Goal: Task Accomplishment & Management: Complete application form

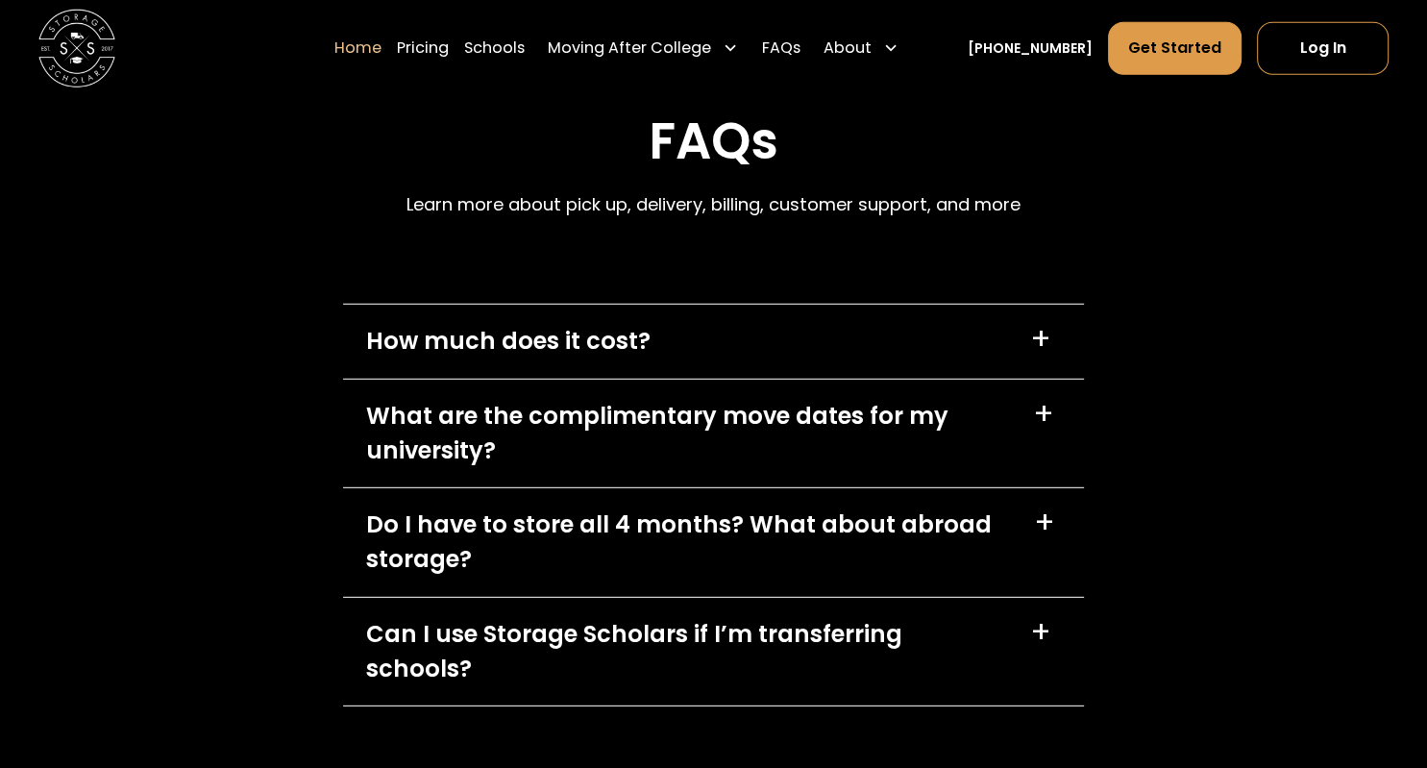
scroll to position [5379, 0]
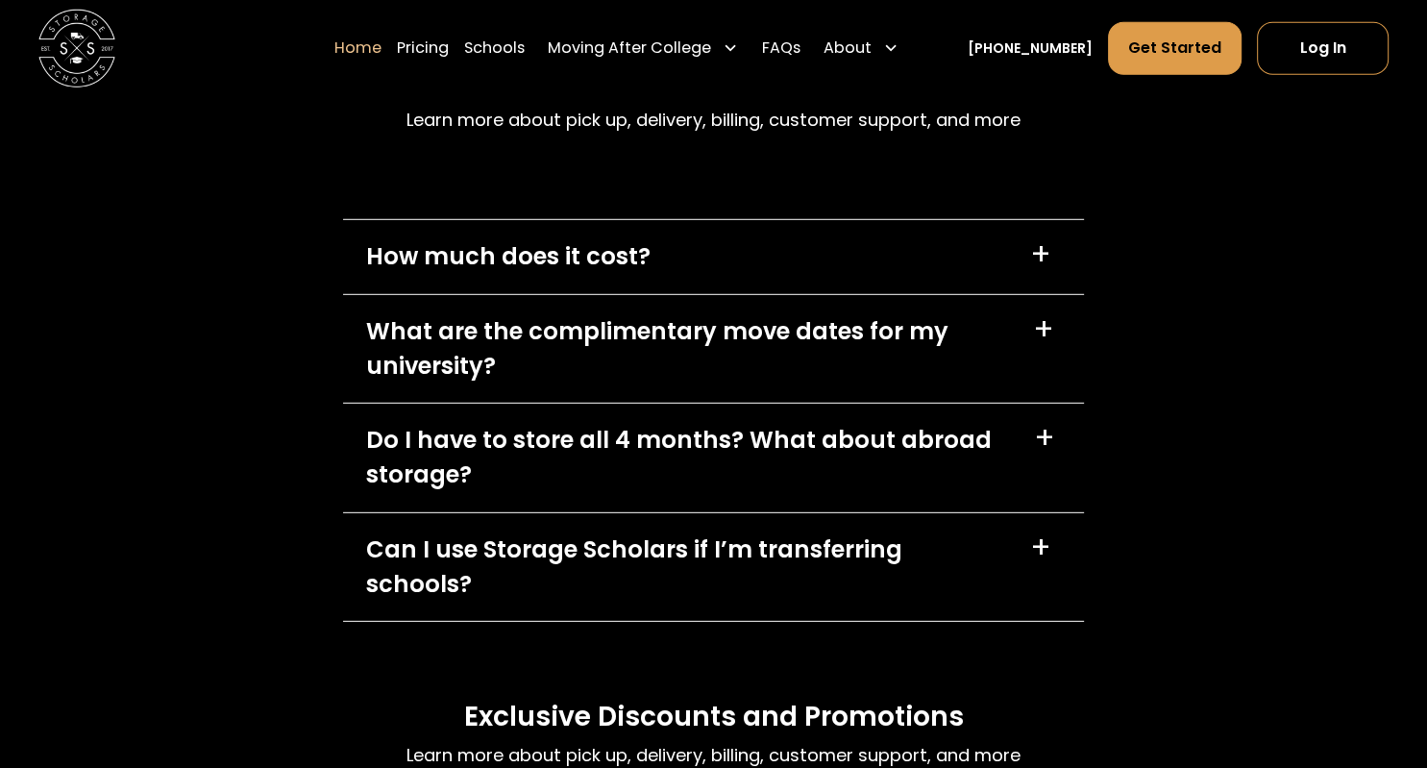
click at [383, 245] on div "How much does it cost?" at bounding box center [508, 256] width 285 height 35
click at [380, 247] on div "How much does it cost?" at bounding box center [508, 256] width 285 height 35
click at [1043, 243] on div "+" at bounding box center [1040, 254] width 21 height 31
click at [1043, 242] on div "+" at bounding box center [1040, 254] width 21 height 31
click at [1043, 241] on div "+" at bounding box center [1040, 254] width 21 height 31
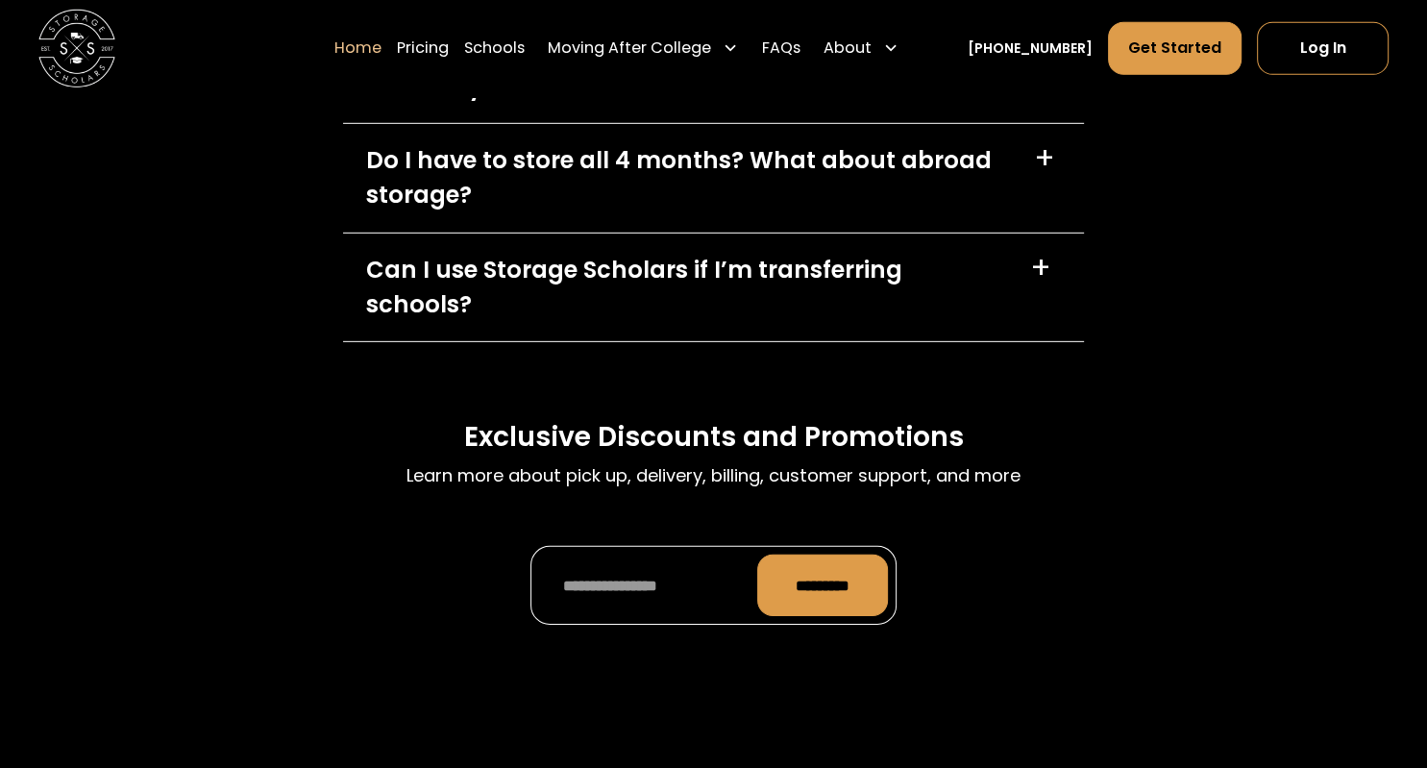
scroll to position [5691, 0]
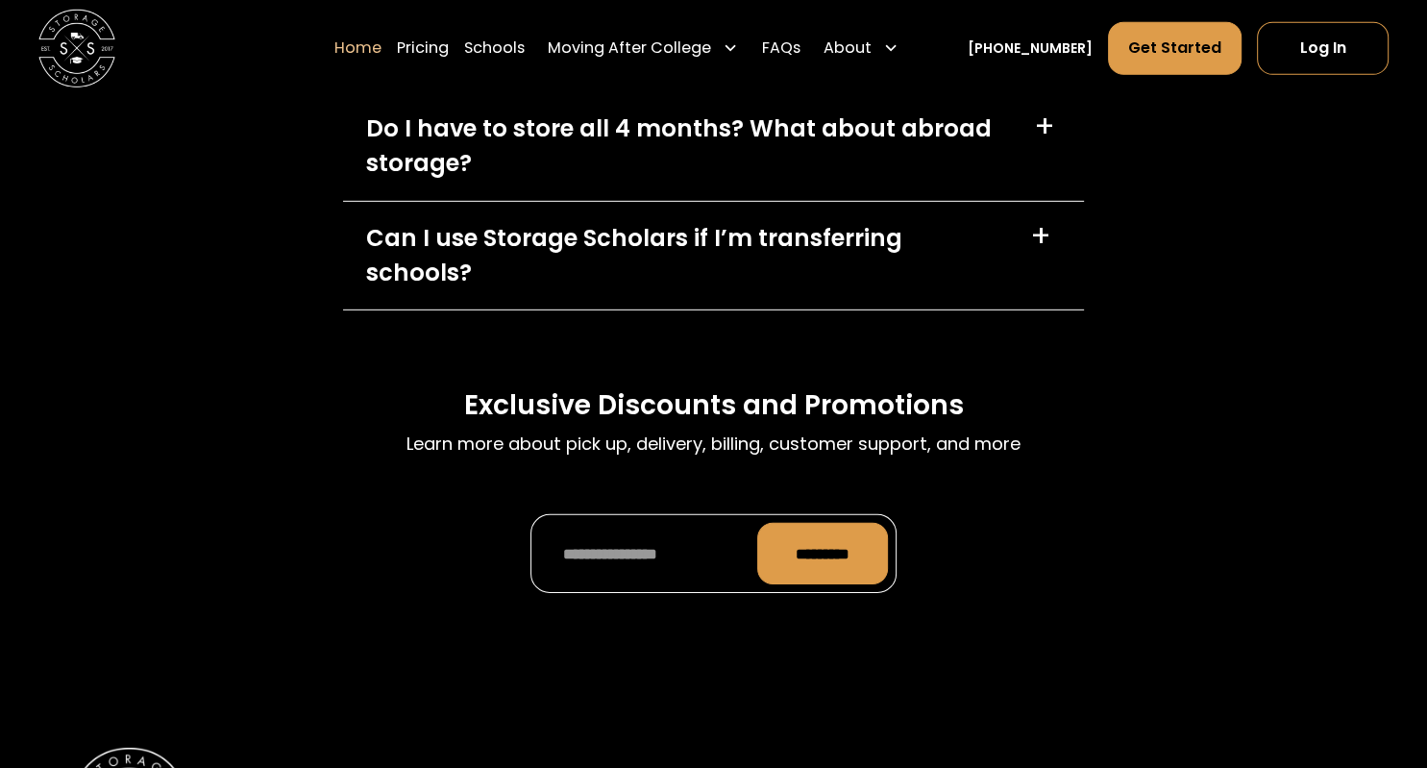
click at [843, 235] on div "Can I use Storage Scholars if I’m transferring schools?" at bounding box center [686, 255] width 641 height 69
click at [1037, 226] on div "+" at bounding box center [1040, 236] width 21 height 31
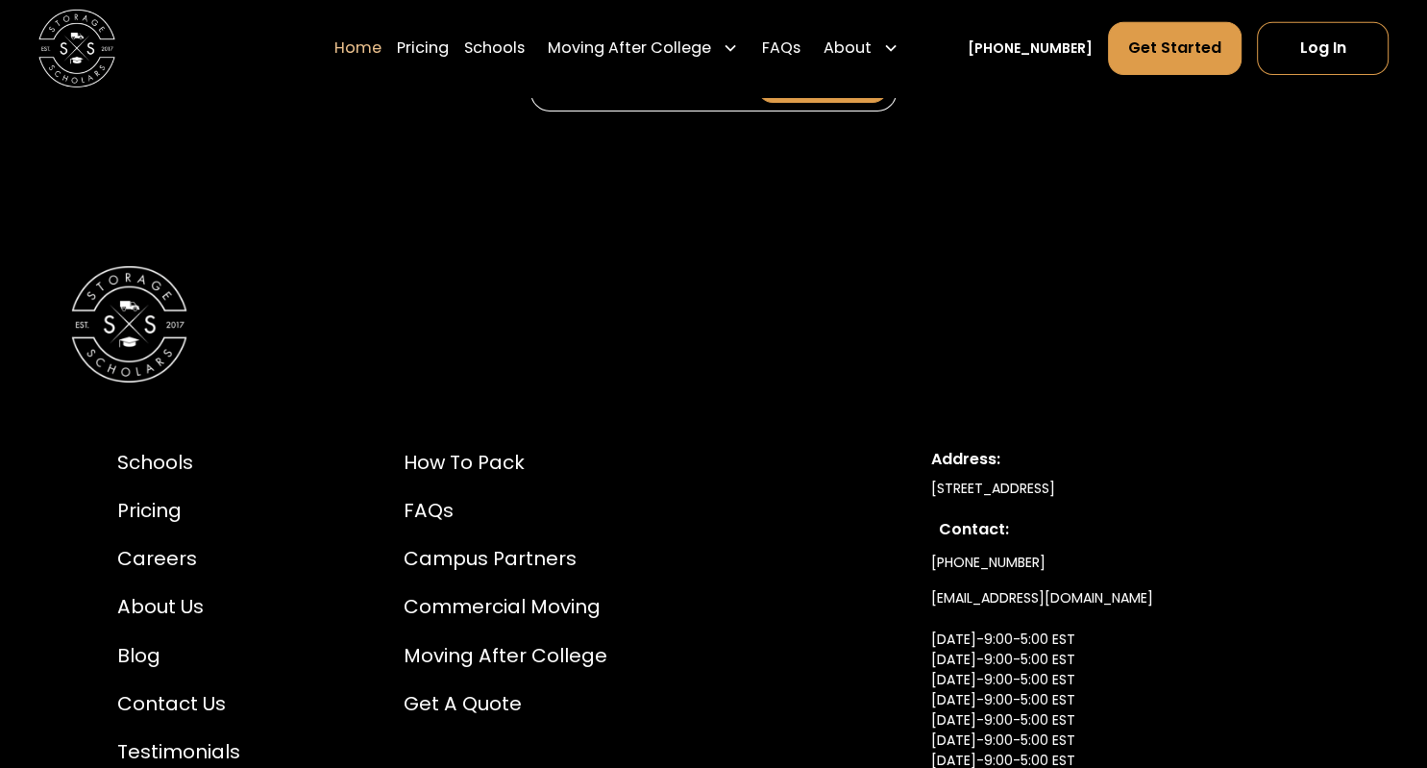
scroll to position [6411, 0]
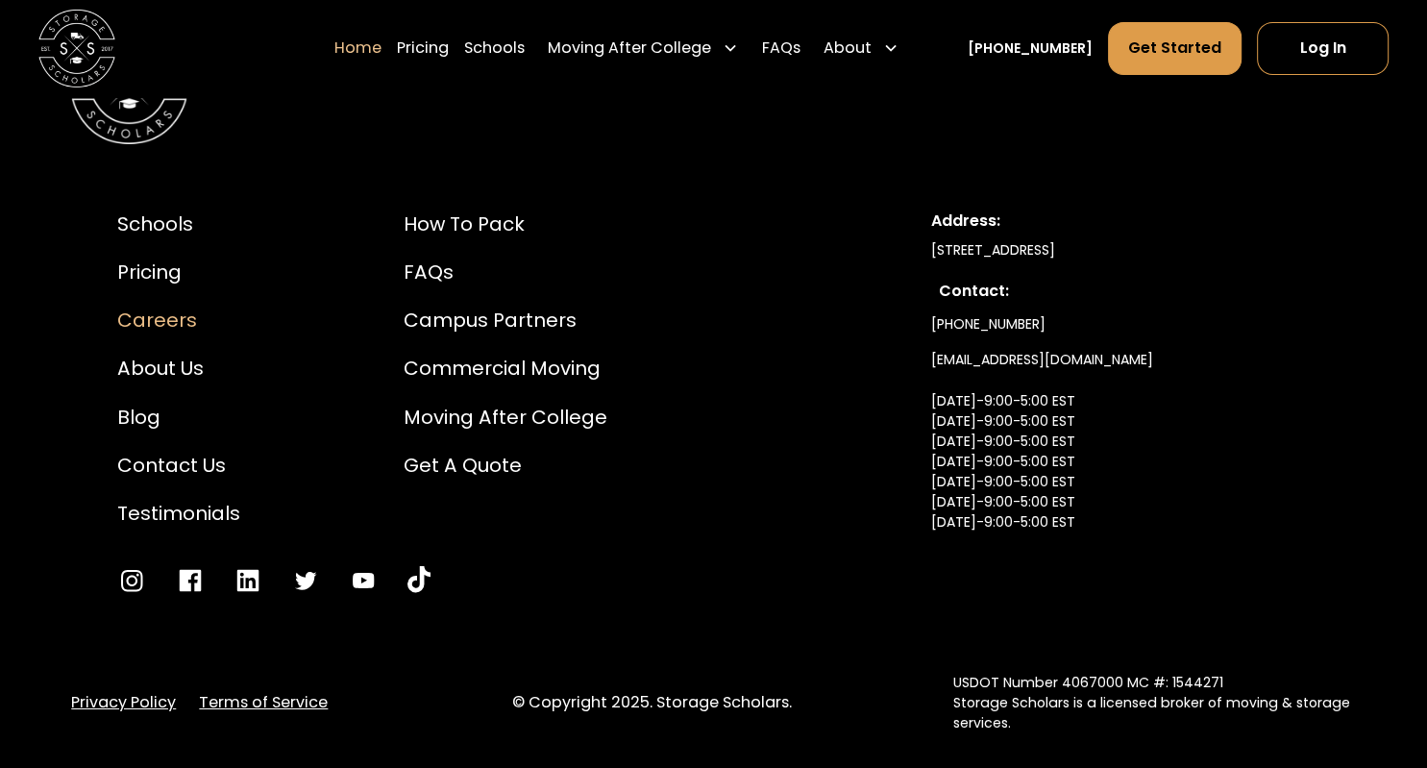
click at [158, 306] on div "Careers" at bounding box center [178, 320] width 123 height 29
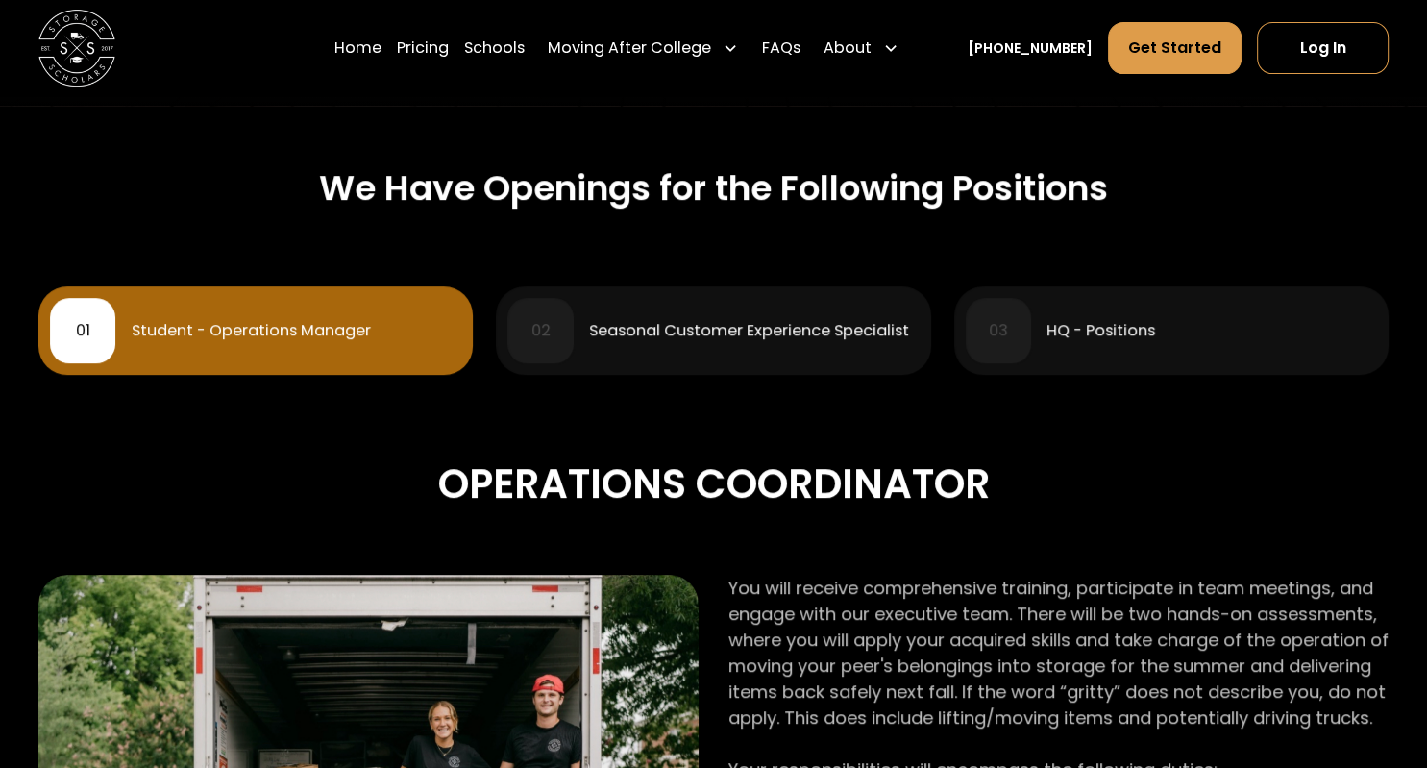
scroll to position [767, 0]
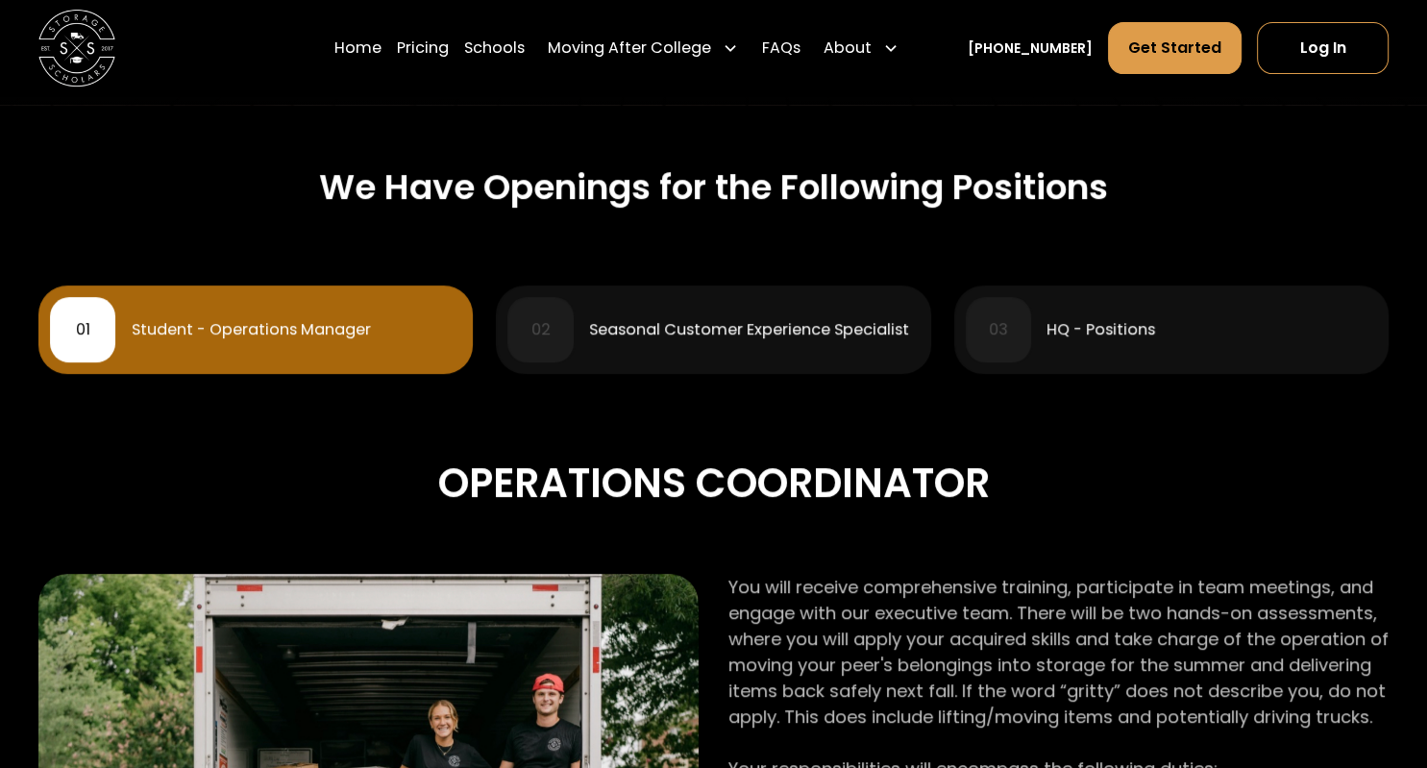
click at [340, 331] on div "Student - Operations Manager" at bounding box center [251, 329] width 239 height 15
click at [327, 327] on div "Student - Operations Manager" at bounding box center [251, 329] width 239 height 15
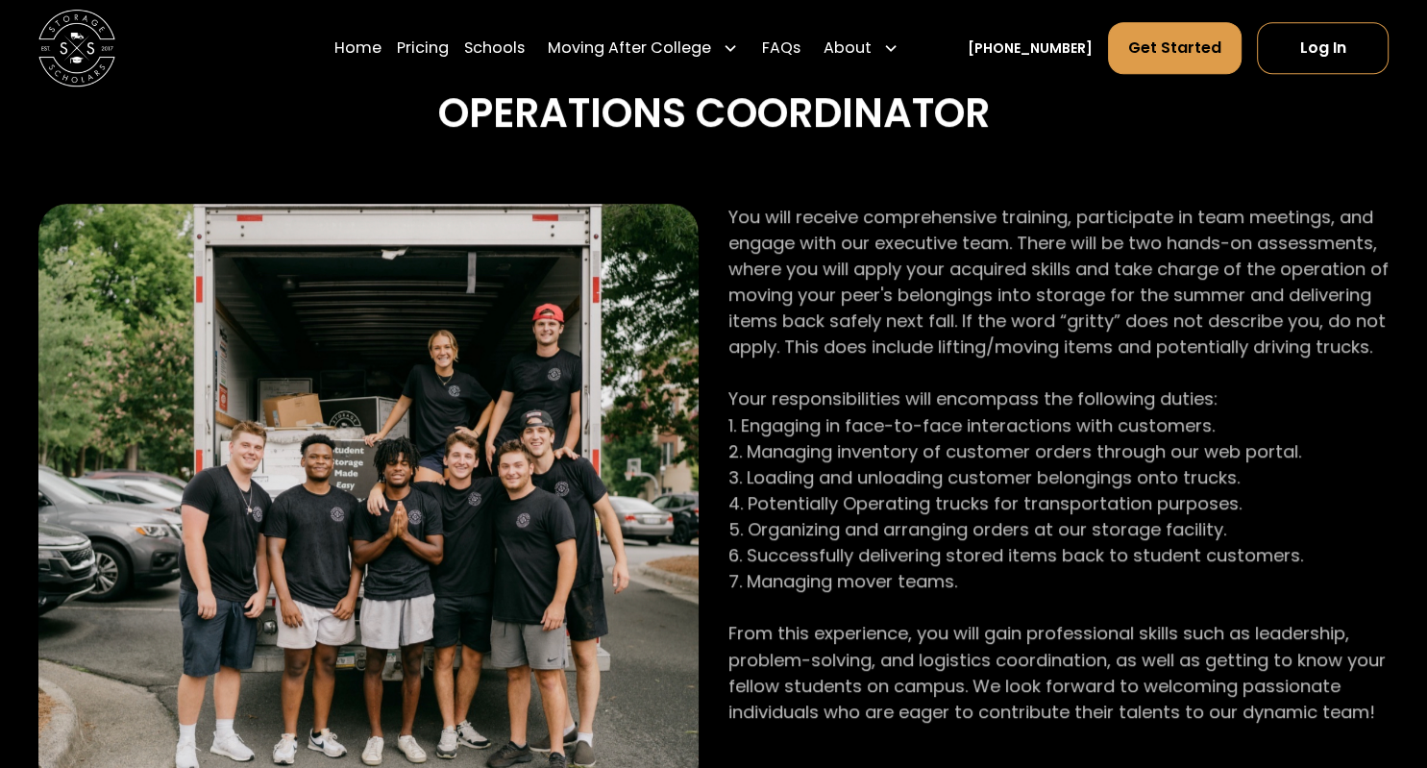
scroll to position [1138, 0]
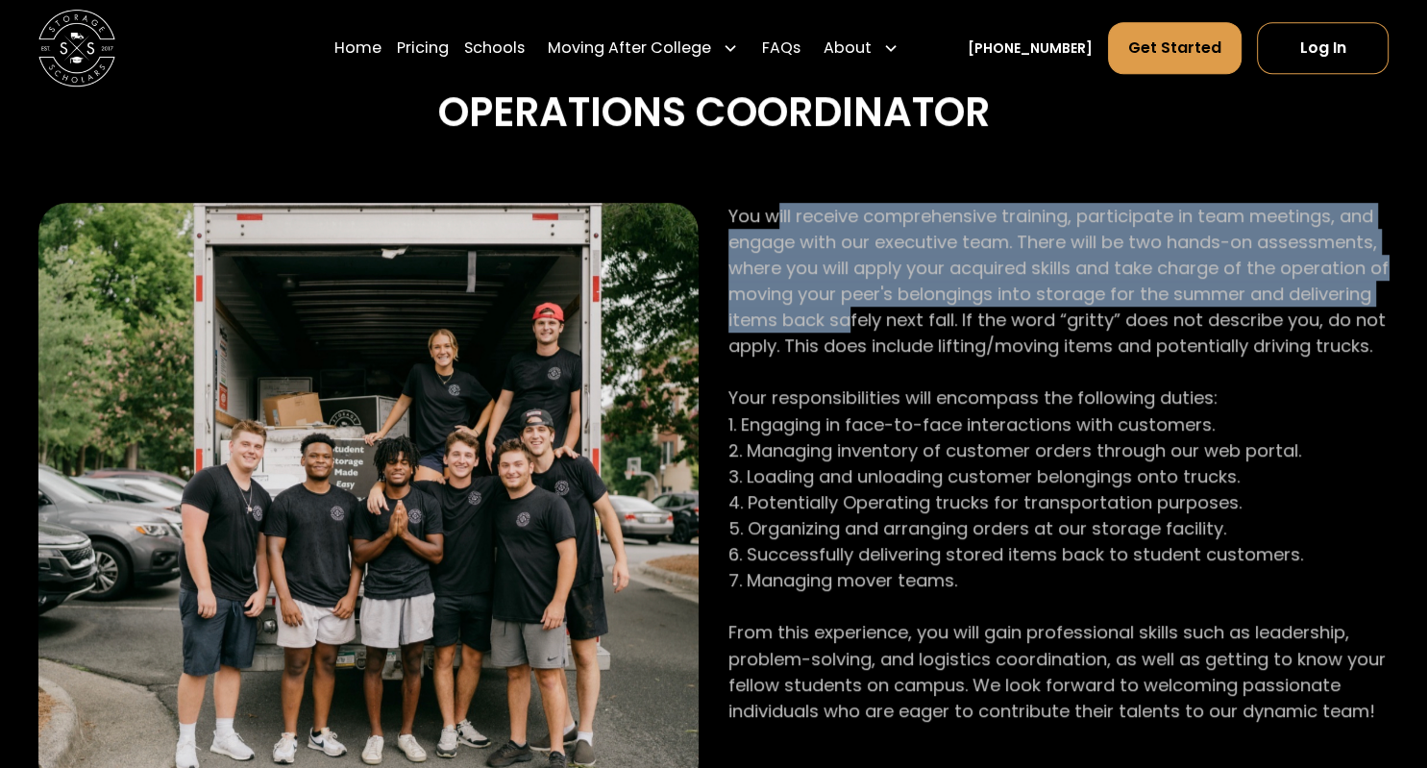
drag, startPoint x: 780, startPoint y: 211, endPoint x: 844, endPoint y: 310, distance: 118.9
click at [844, 310] on p "You will receive comprehensive training, participate in team meetings, and enga…" at bounding box center [1059, 463] width 660 height 521
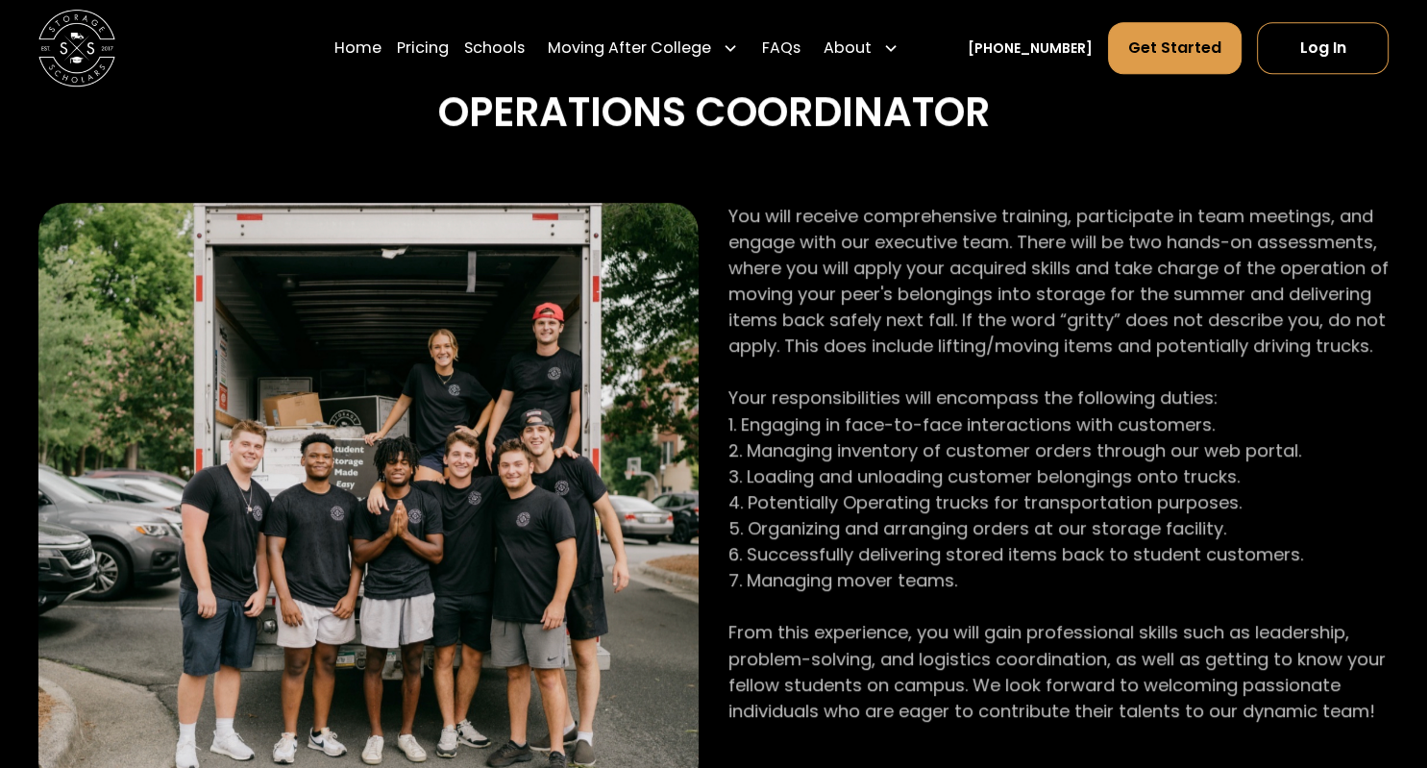
click at [761, 347] on p "You will receive comprehensive training, participate in team meetings, and enga…" at bounding box center [1059, 463] width 660 height 521
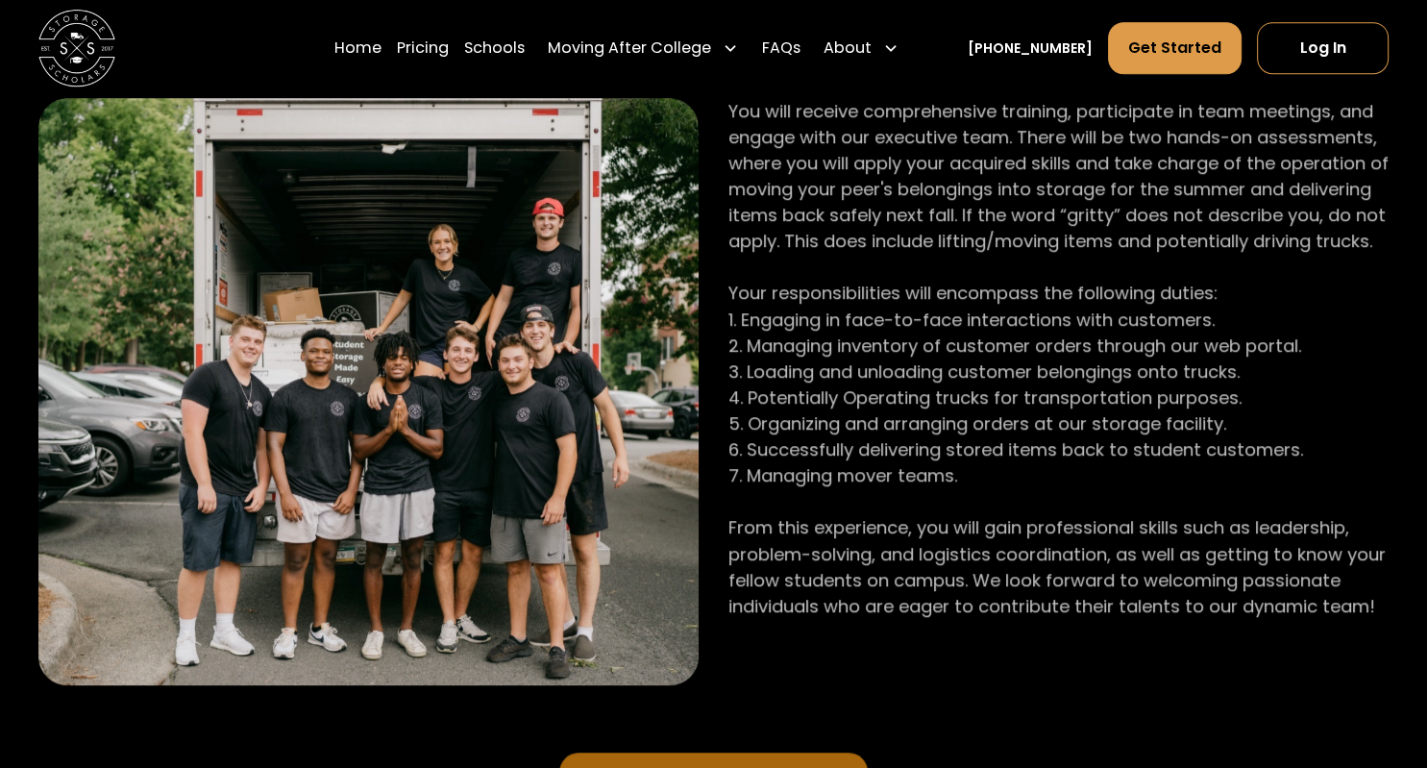
scroll to position [1253, 0]
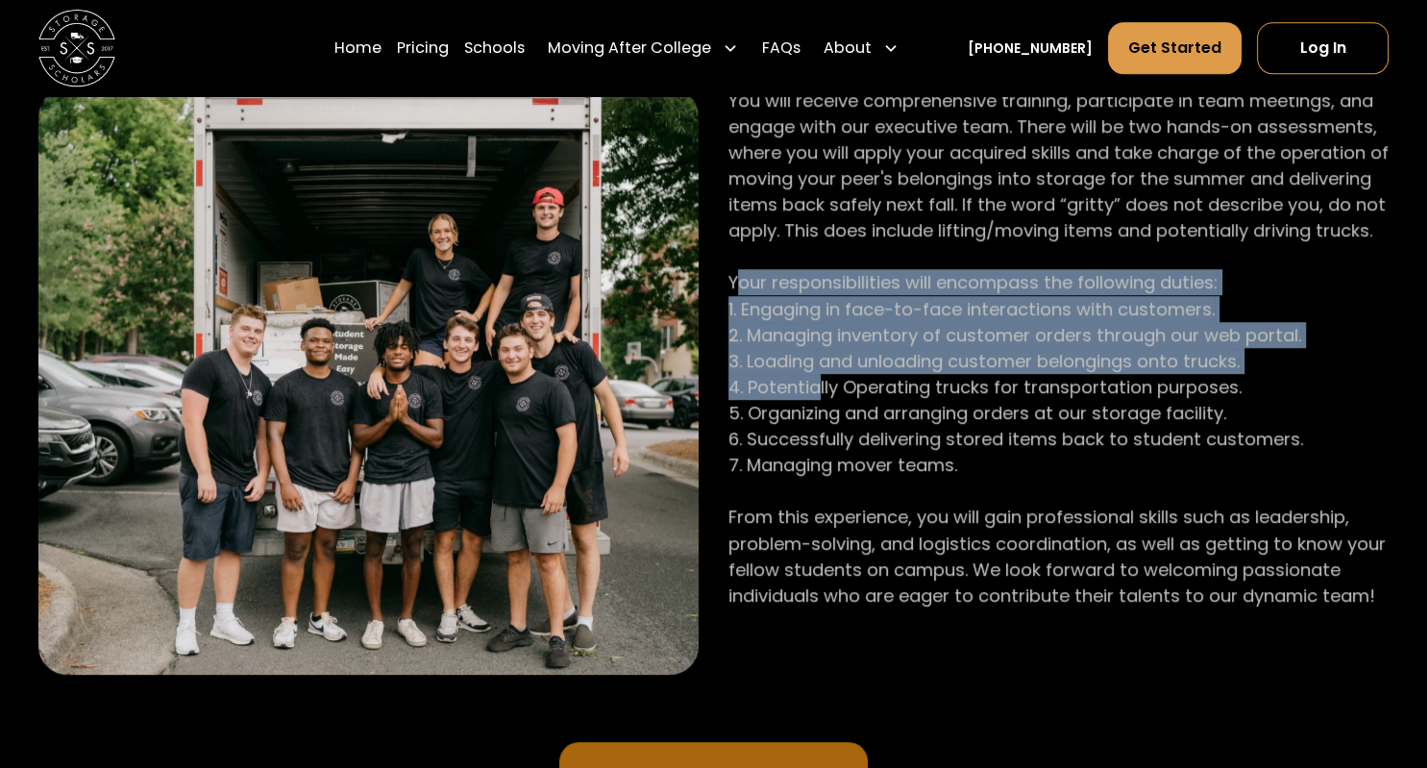
drag, startPoint x: 736, startPoint y: 285, endPoint x: 814, endPoint y: 377, distance: 120.7
click at [814, 377] on p "You will receive comprehensive training, participate in team meetings, and enga…" at bounding box center [1059, 347] width 660 height 521
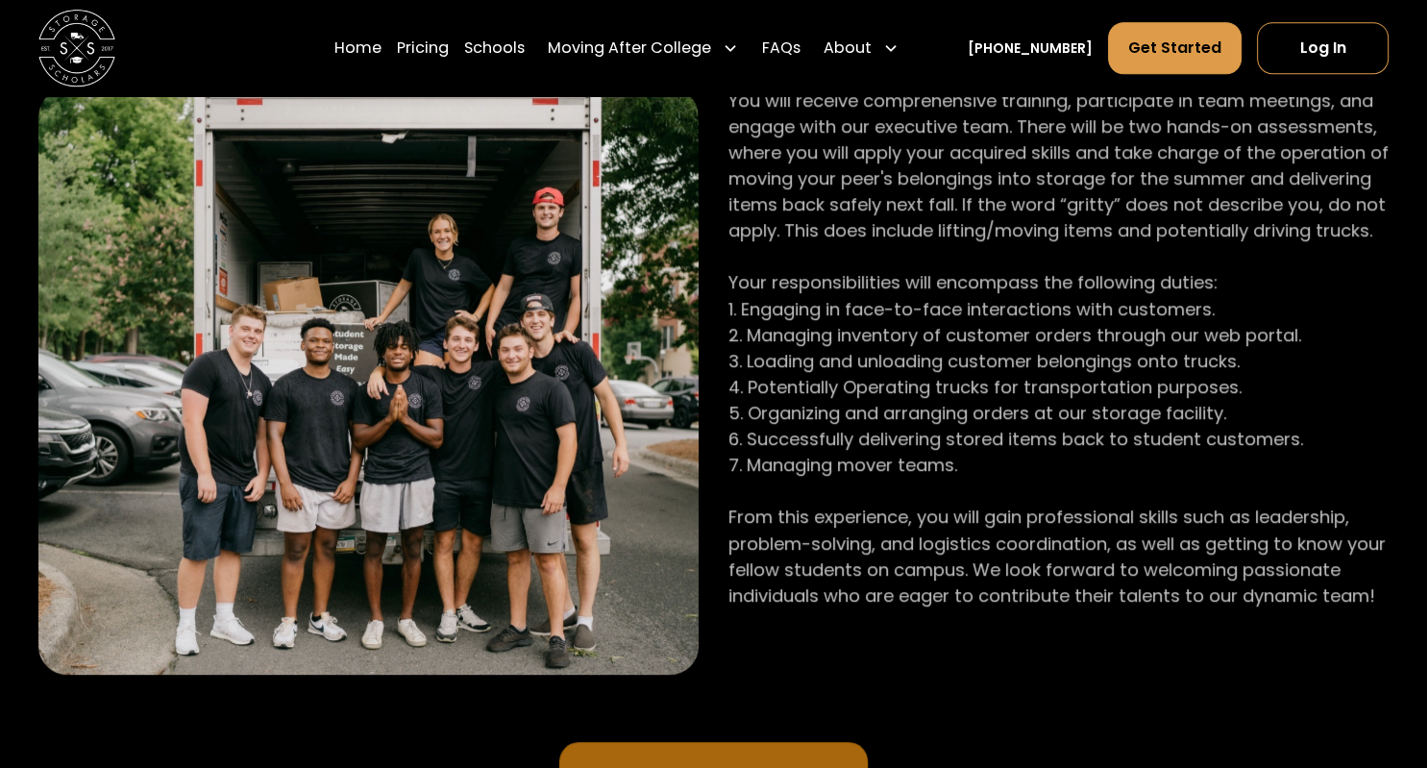
click at [759, 456] on p "You will receive comprehensive training, participate in team meetings, and enga…" at bounding box center [1059, 347] width 660 height 521
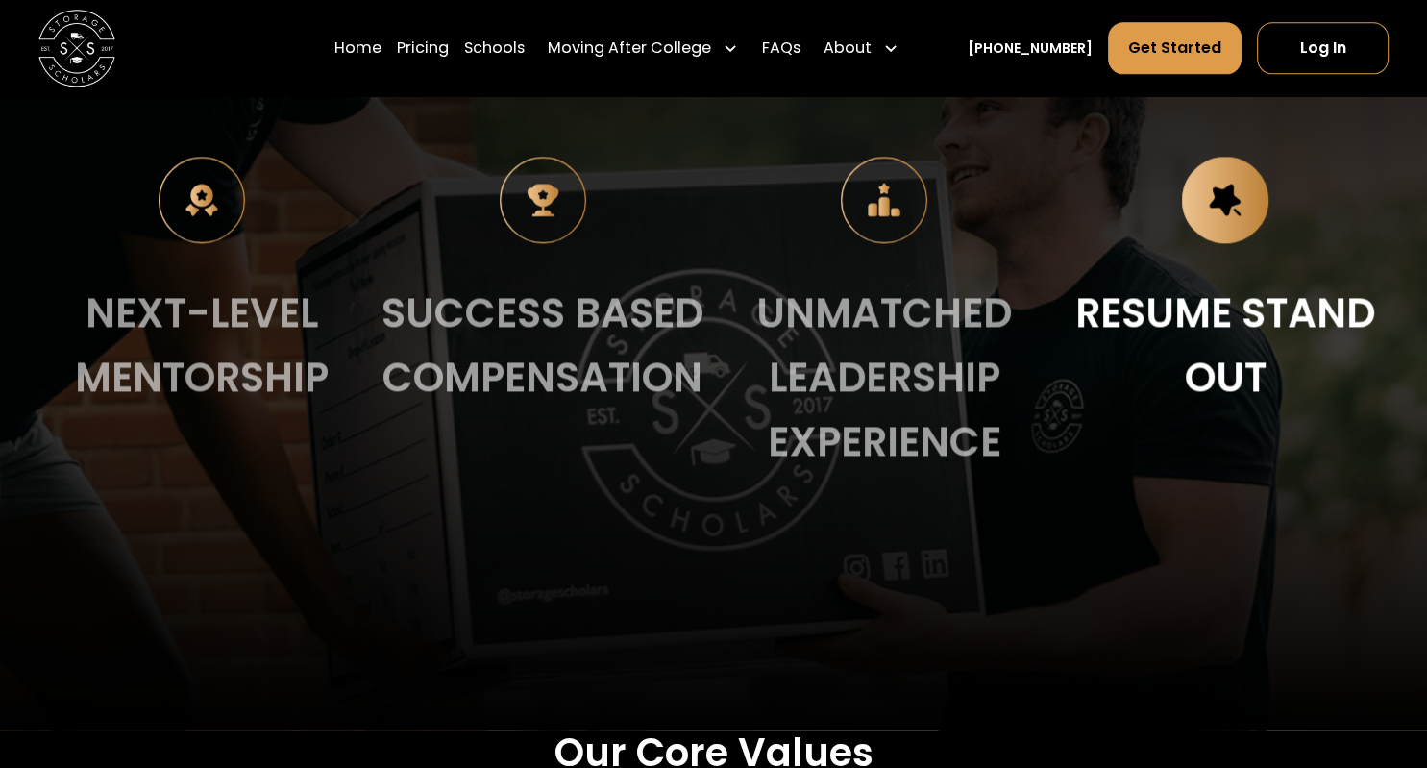
scroll to position [2398, 0]
click at [1239, 215] on img at bounding box center [1225, 201] width 87 height 87
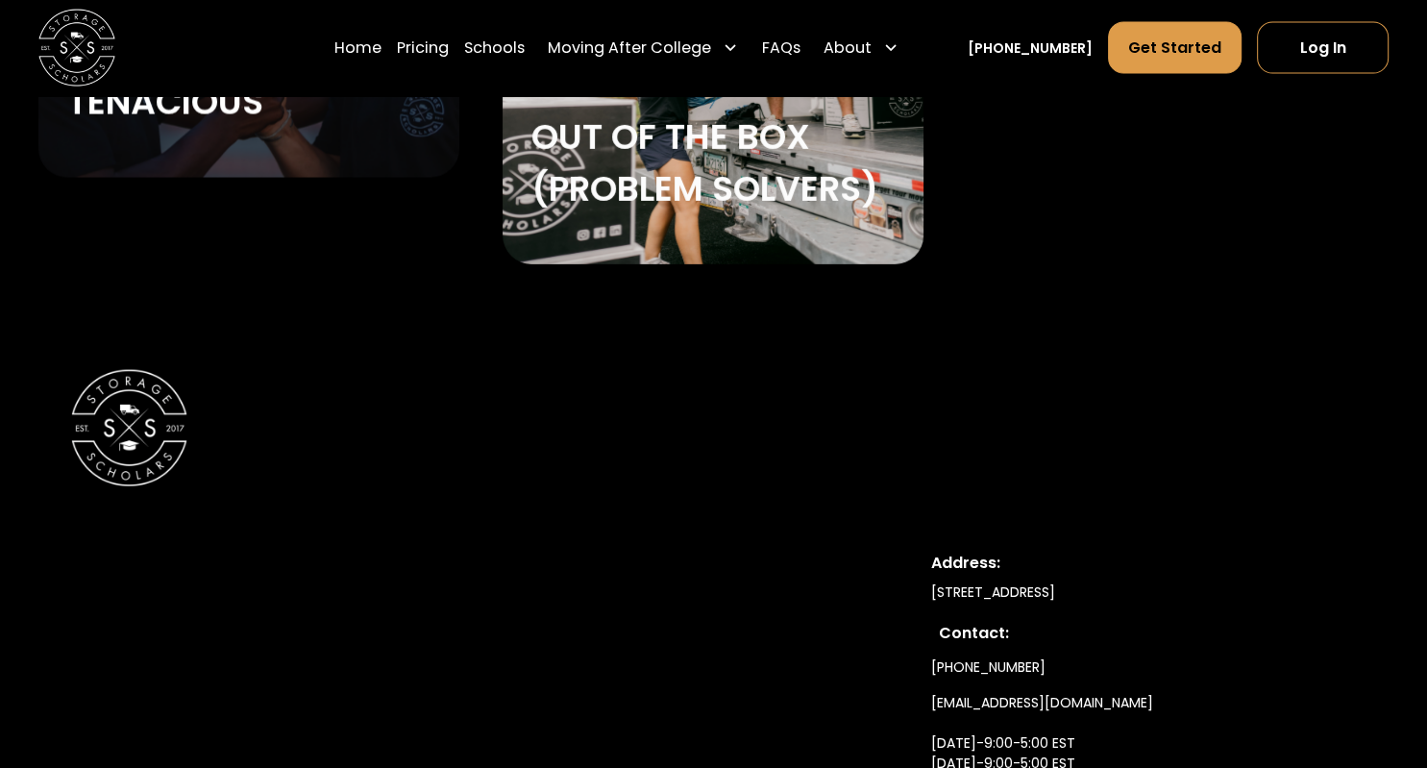
scroll to position [4020, 0]
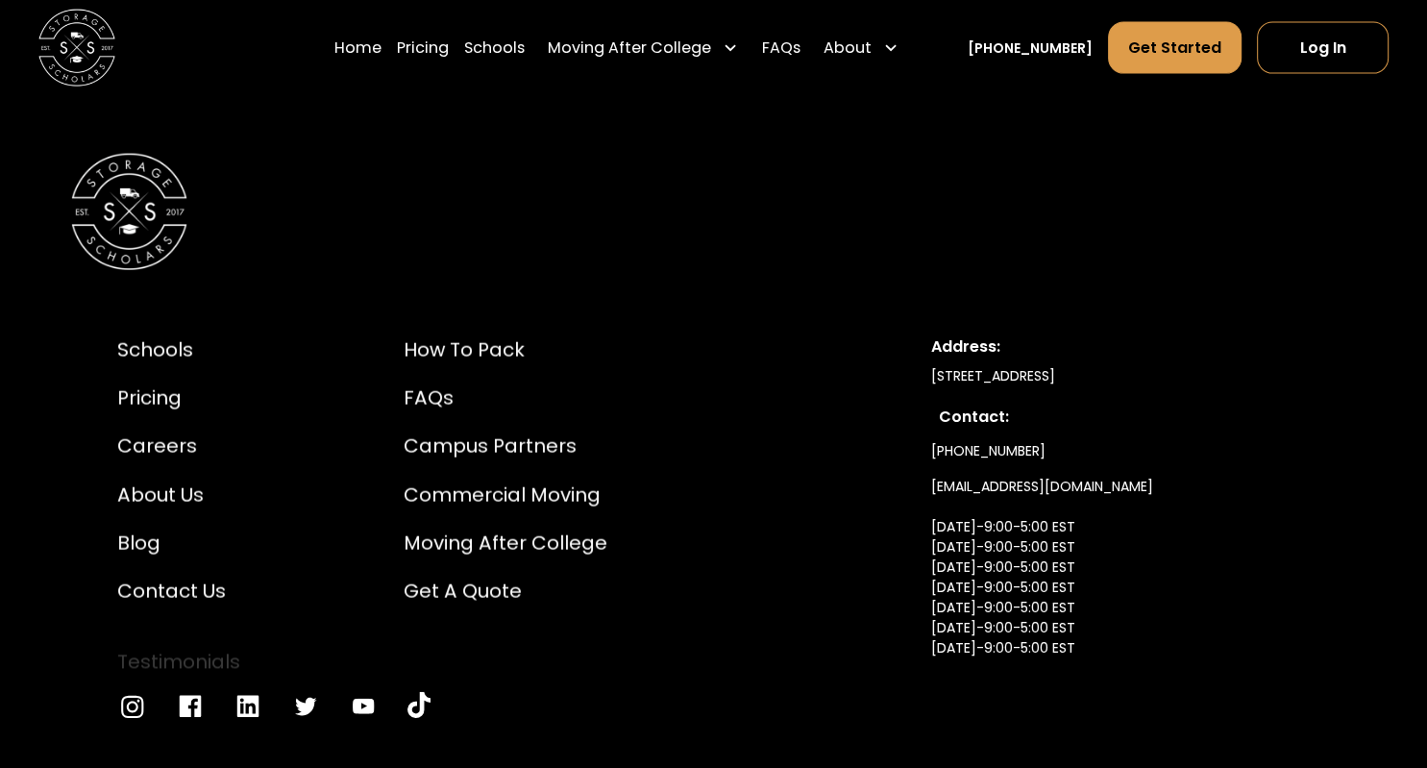
click at [839, 382] on div "Schools Pricing Careers About Us Blog Contact Us Testimonials How to Pack FAQs …" at bounding box center [495, 528] width 756 height 386
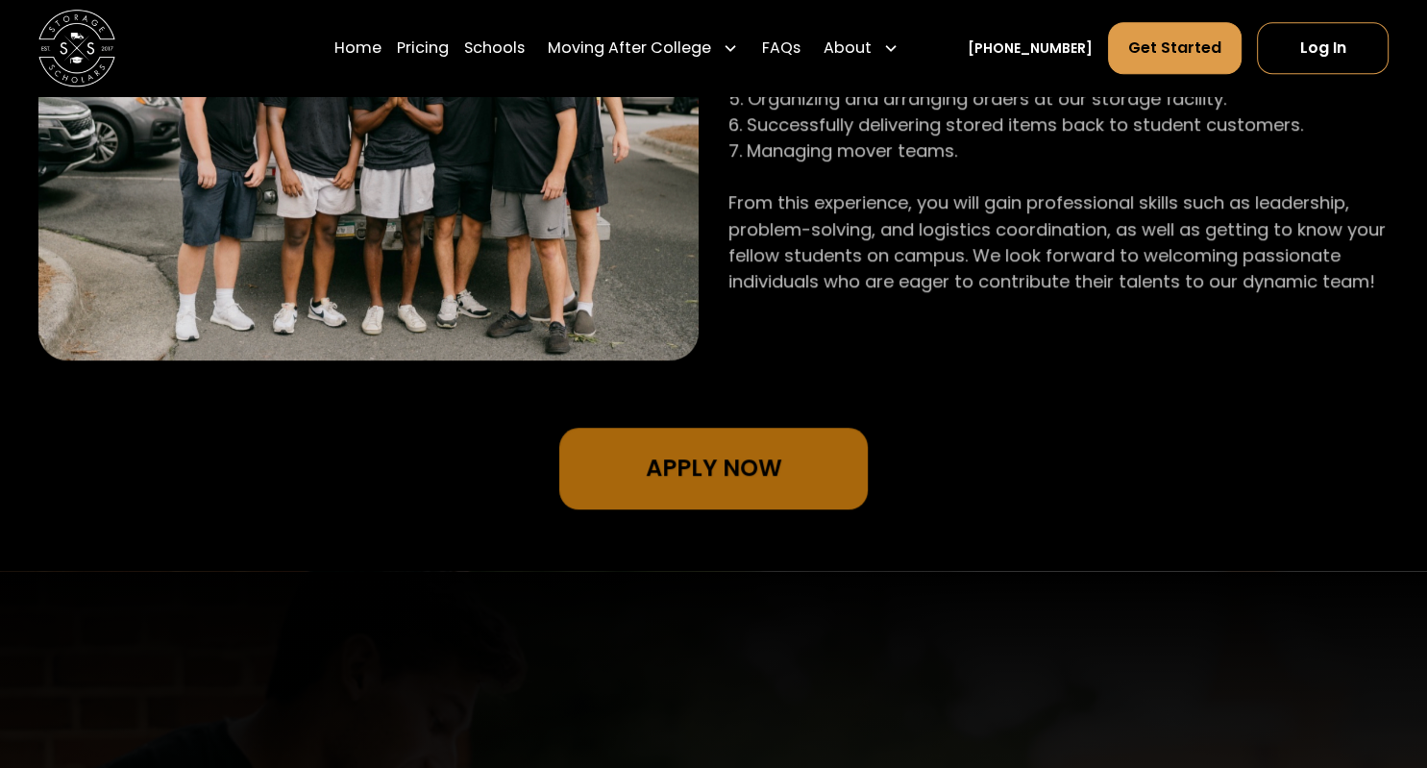
scroll to position [1561, 0]
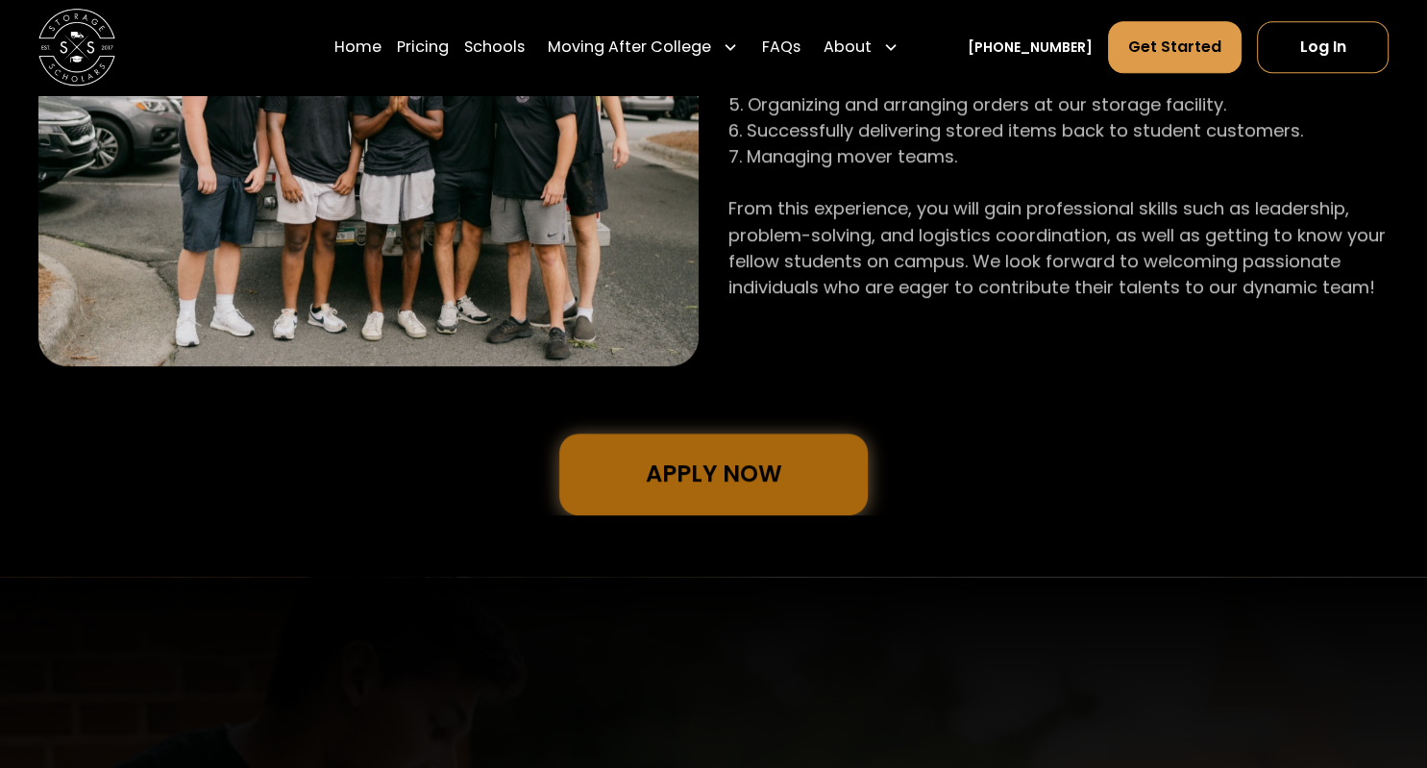
click at [828, 454] on link "Apply Now" at bounding box center [713, 474] width 309 height 81
